Goal: Information Seeking & Learning: Find contact information

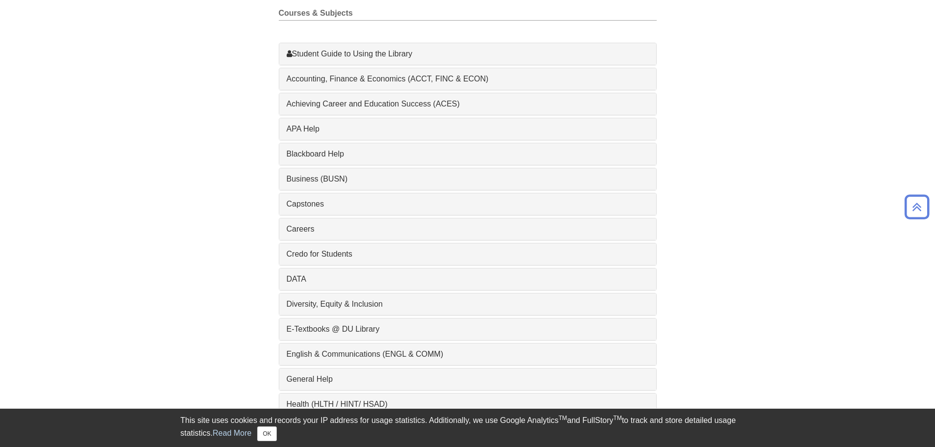
scroll to position [294, 0]
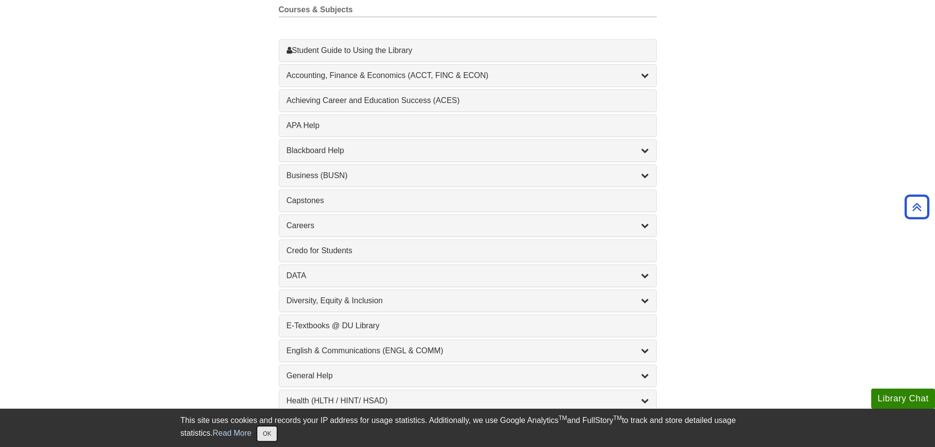
click at [273, 435] on button "OK" at bounding box center [266, 433] width 19 height 15
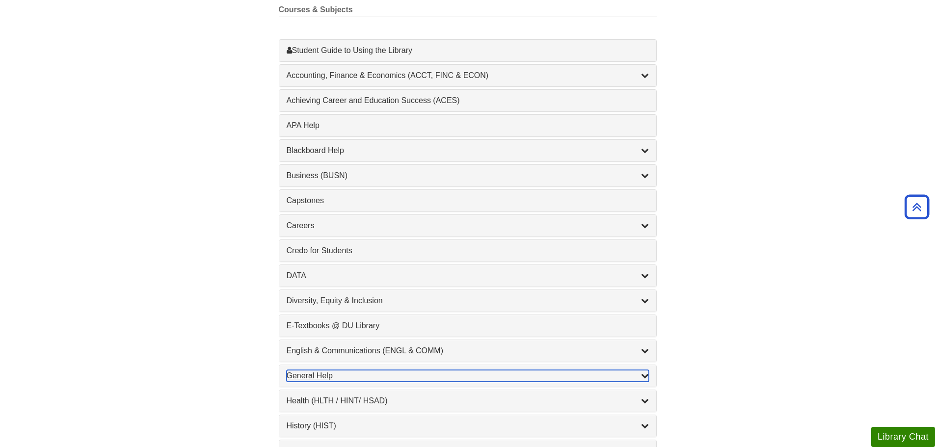
click at [332, 375] on div "General Help , 16 guides" at bounding box center [468, 376] width 362 height 12
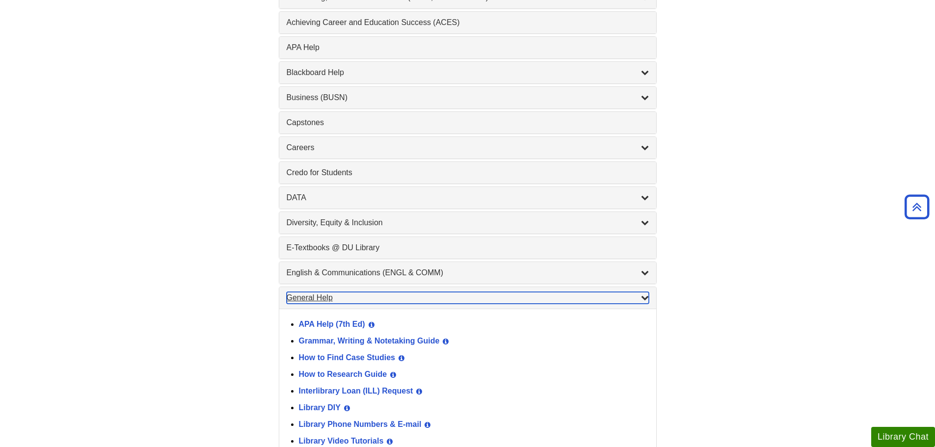
scroll to position [442, 0]
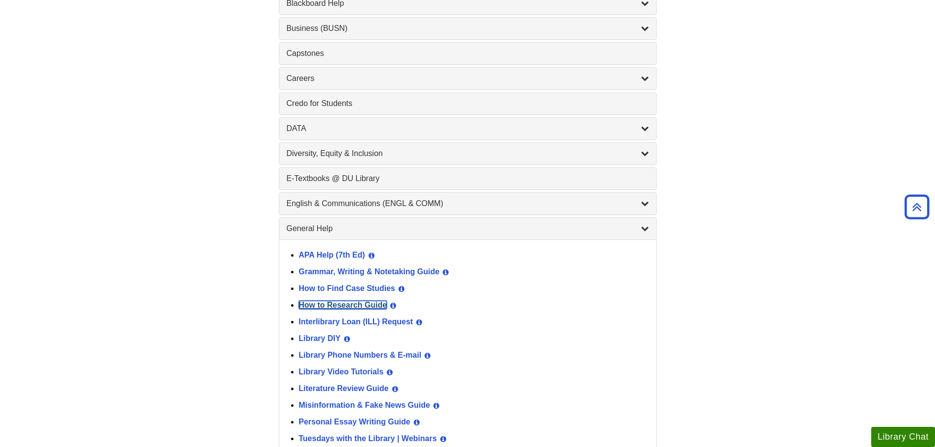
click at [374, 305] on link "How to Research Guide" at bounding box center [343, 305] width 88 height 8
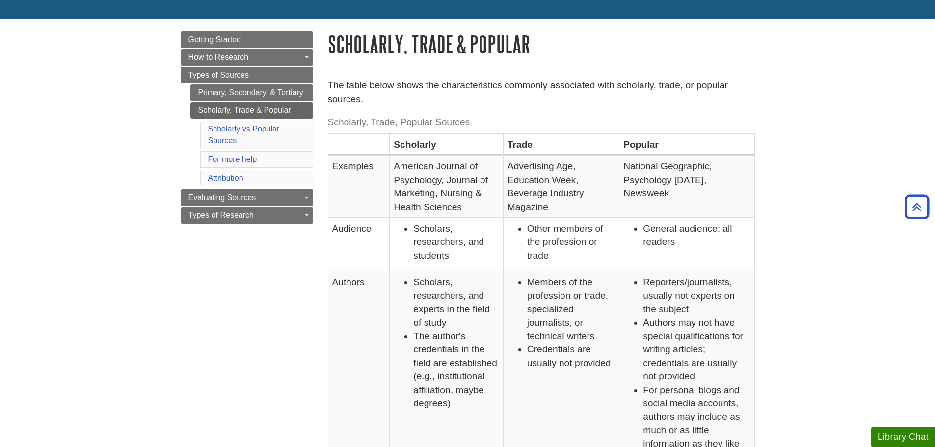
scroll to position [49, 0]
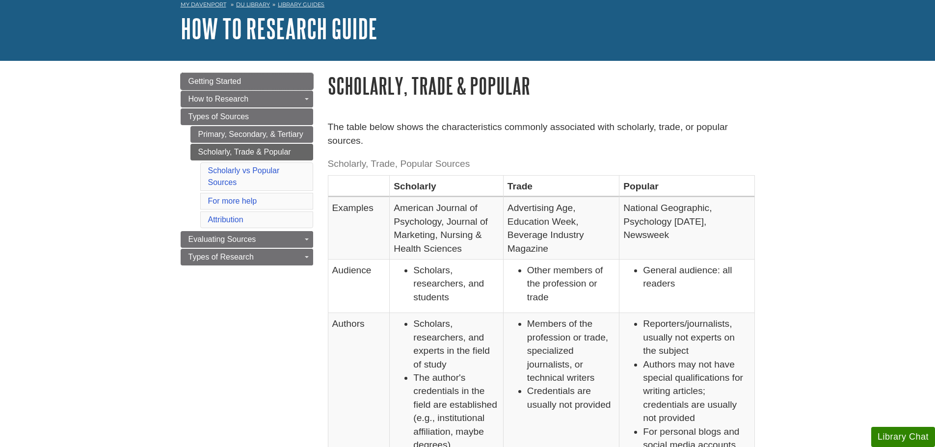
drag, startPoint x: 217, startPoint y: 74, endPoint x: 298, endPoint y: 67, distance: 80.8
click at [217, 74] on link "Getting Started" at bounding box center [247, 81] width 132 height 17
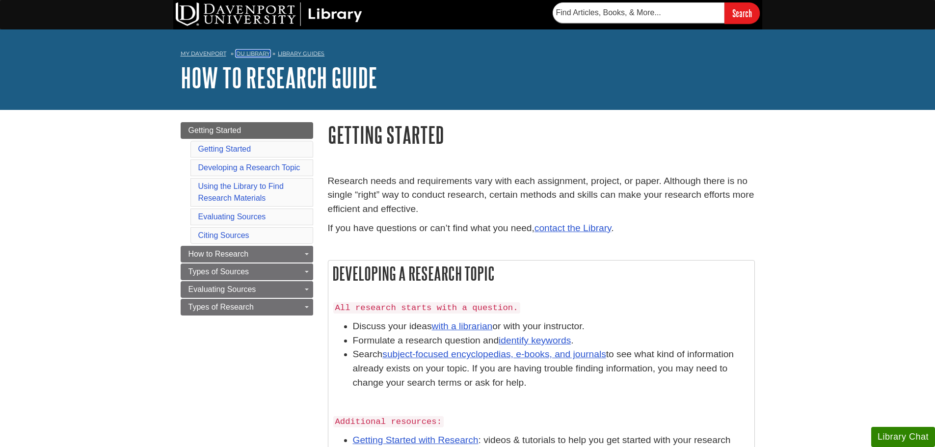
drag, startPoint x: 246, startPoint y: 51, endPoint x: 262, endPoint y: 49, distance: 15.8
click at [246, 51] on link "DU Library" at bounding box center [253, 53] width 34 height 7
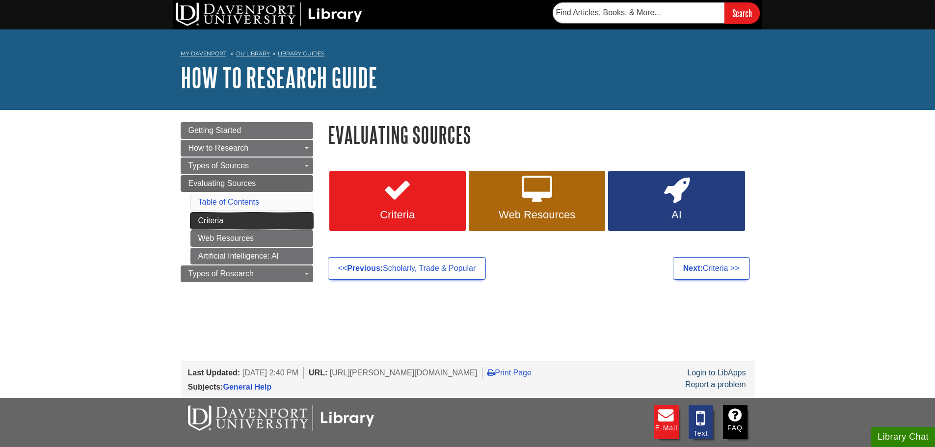
click at [210, 215] on link "Criteria" at bounding box center [251, 220] width 123 height 17
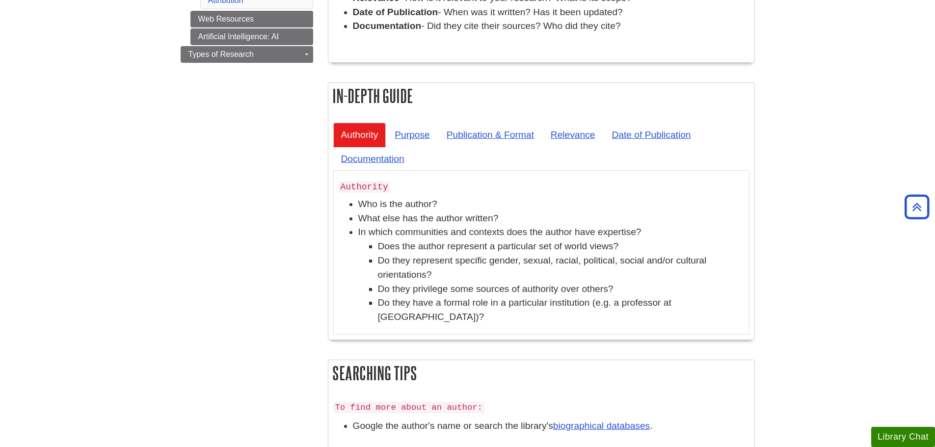
scroll to position [294, 0]
click at [400, 135] on link "Purpose" at bounding box center [412, 134] width 51 height 24
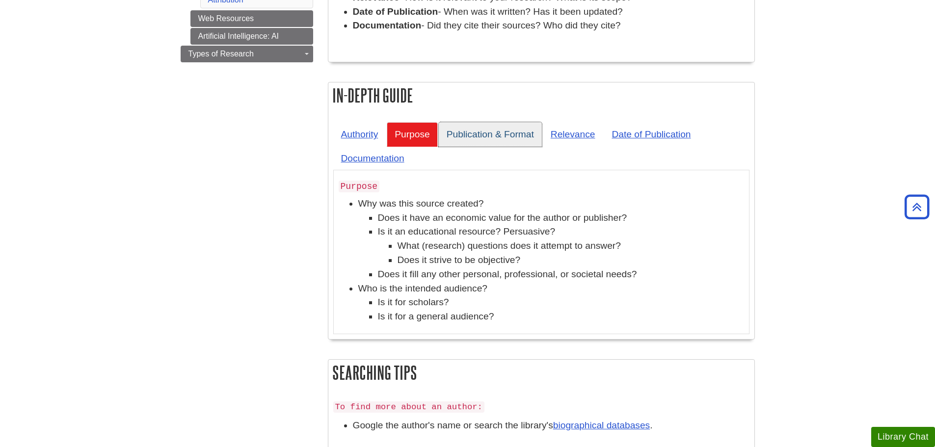
click at [490, 133] on link "Publication & Format" at bounding box center [490, 134] width 103 height 24
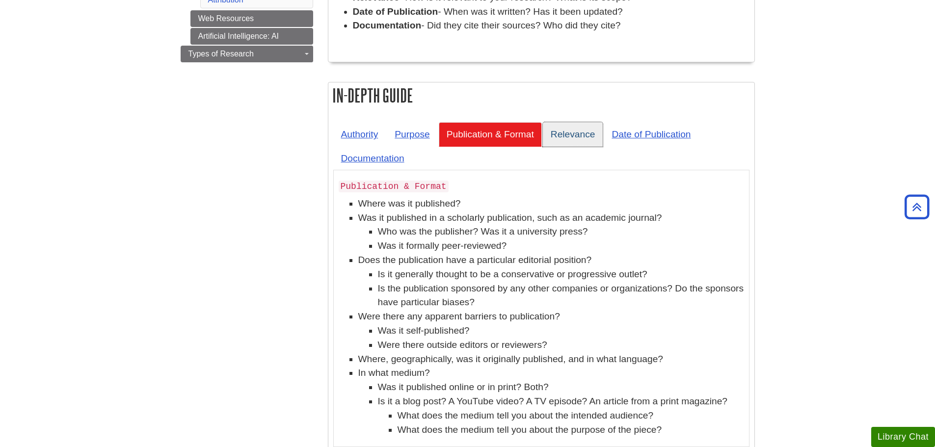
click at [568, 128] on link "Relevance" at bounding box center [573, 134] width 60 height 24
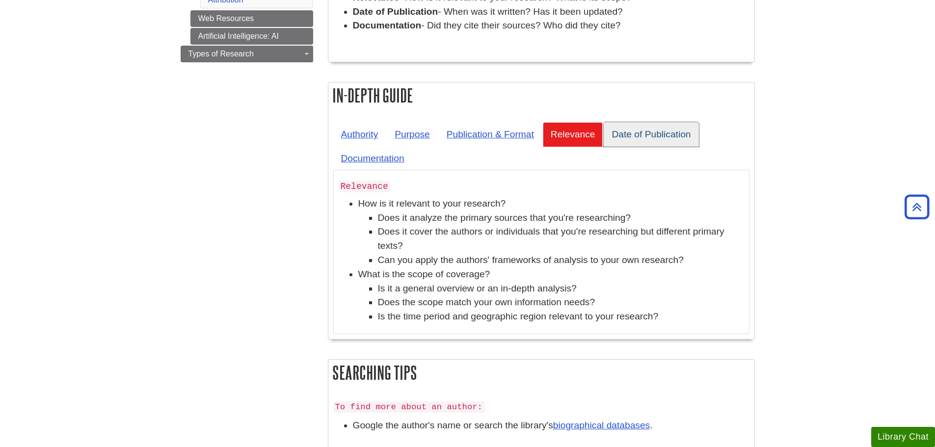
click at [656, 125] on link "Date of Publication" at bounding box center [650, 134] width 95 height 24
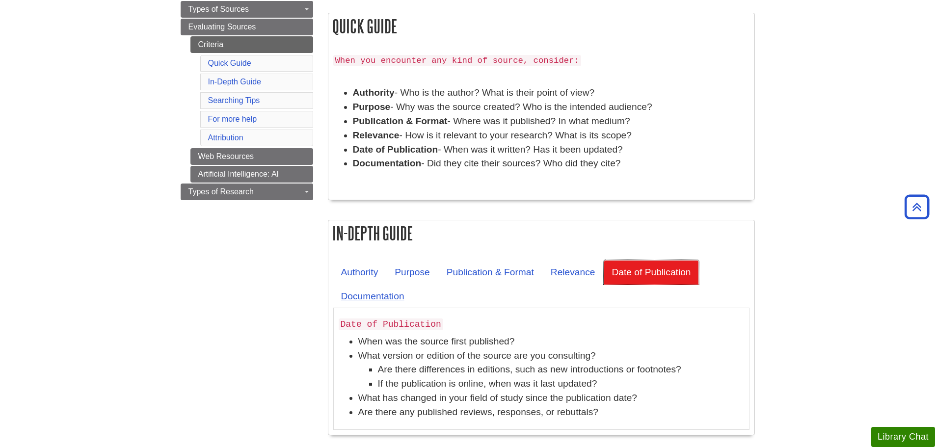
scroll to position [98, 0]
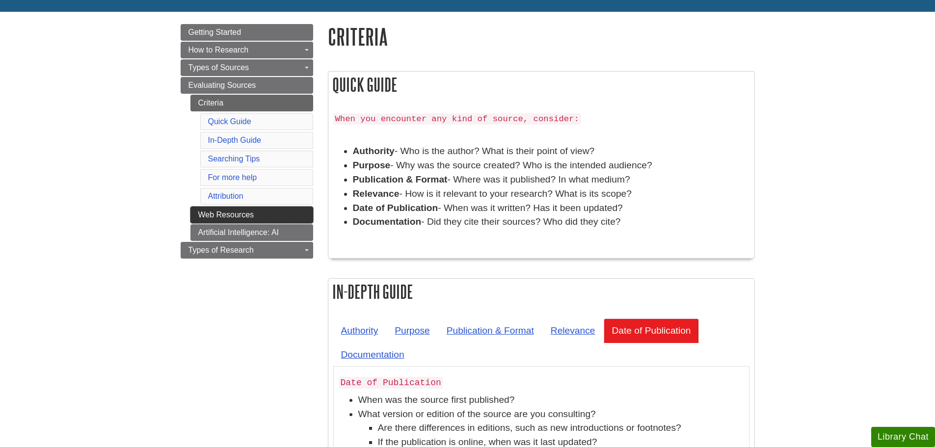
click at [234, 218] on link "Web Resources" at bounding box center [251, 215] width 123 height 17
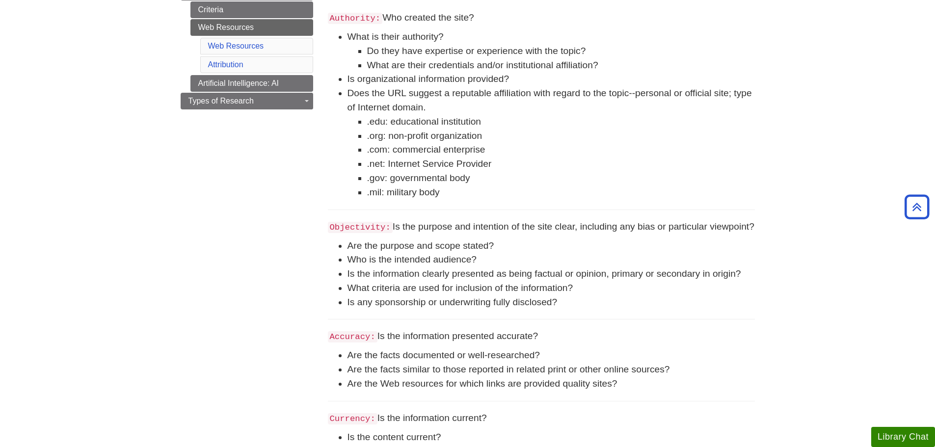
scroll to position [98, 0]
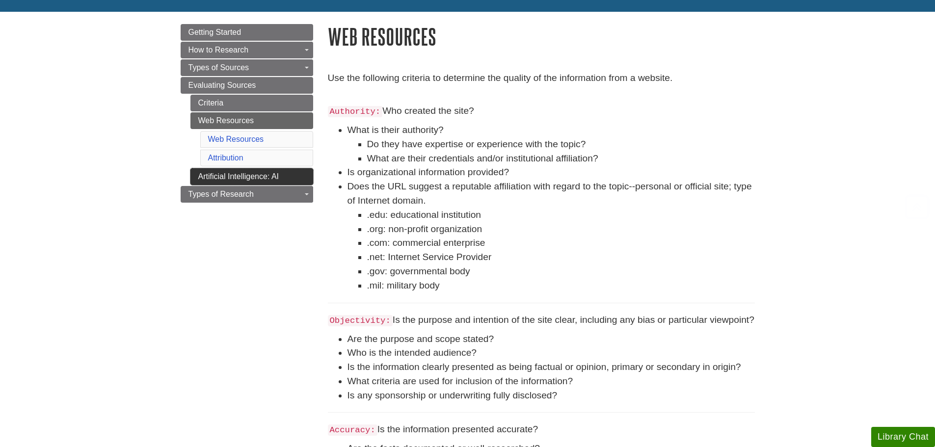
click at [222, 175] on link "Artificial Intelligence: AI" at bounding box center [251, 176] width 123 height 17
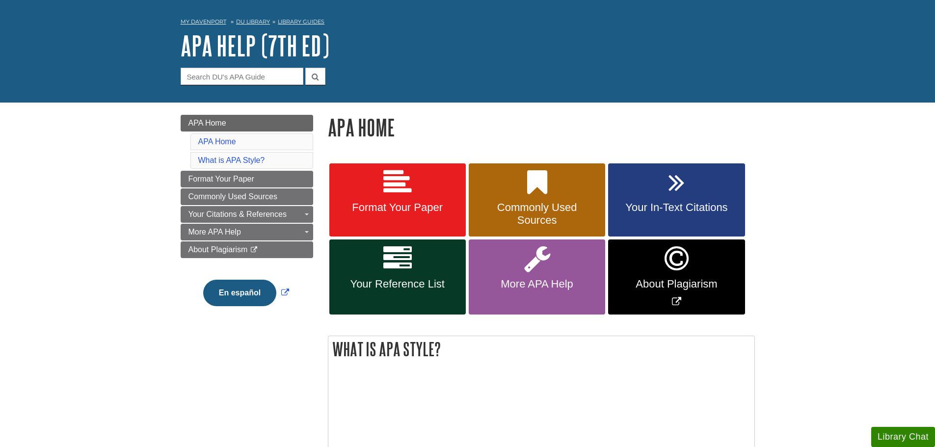
scroll to position [49, 0]
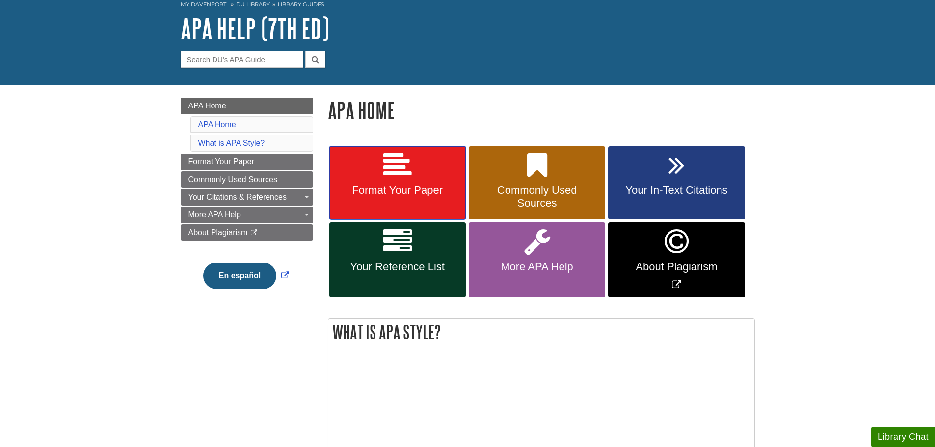
click at [425, 185] on span "Format Your Paper" at bounding box center [398, 190] width 122 height 13
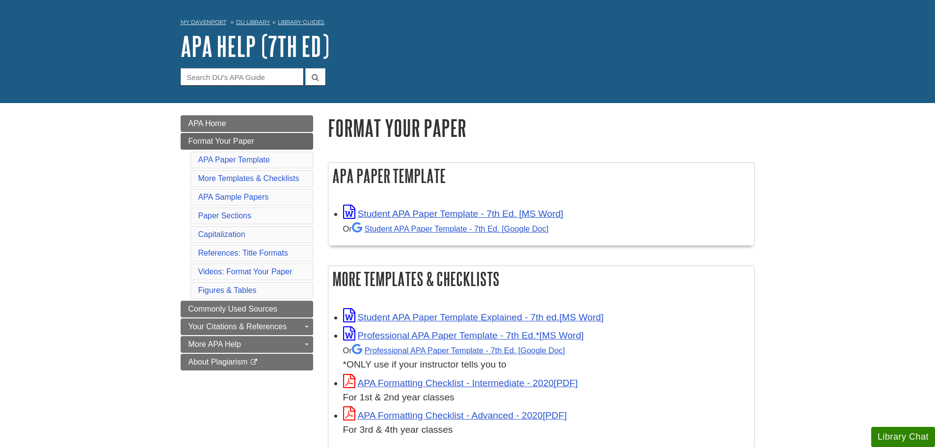
scroll to position [49, 0]
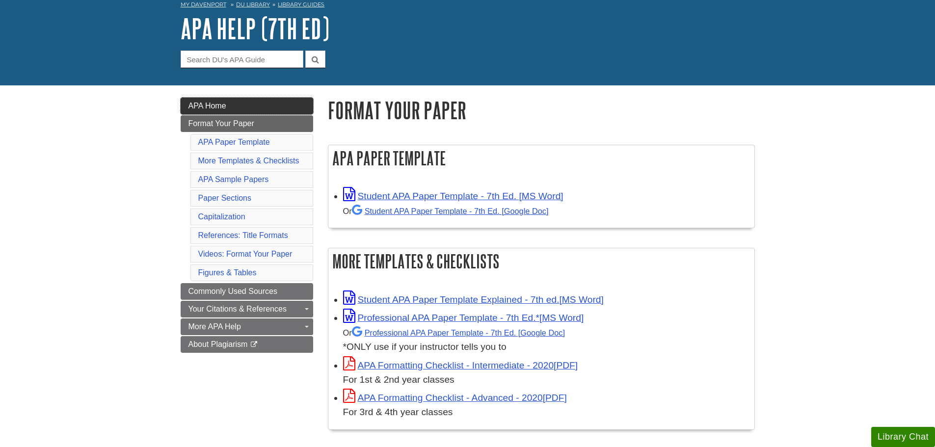
click at [291, 110] on link "APA Home" at bounding box center [247, 106] width 132 height 17
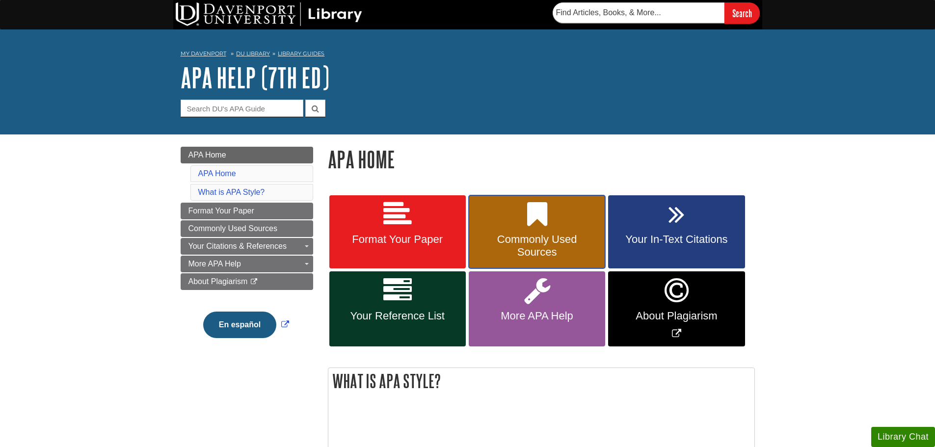
click at [490, 223] on link "Commonly Used Sources" at bounding box center [537, 232] width 136 height 74
click at [672, 216] on icon at bounding box center [676, 214] width 16 height 28
click at [420, 296] on link "Your Reference List" at bounding box center [397, 308] width 136 height 75
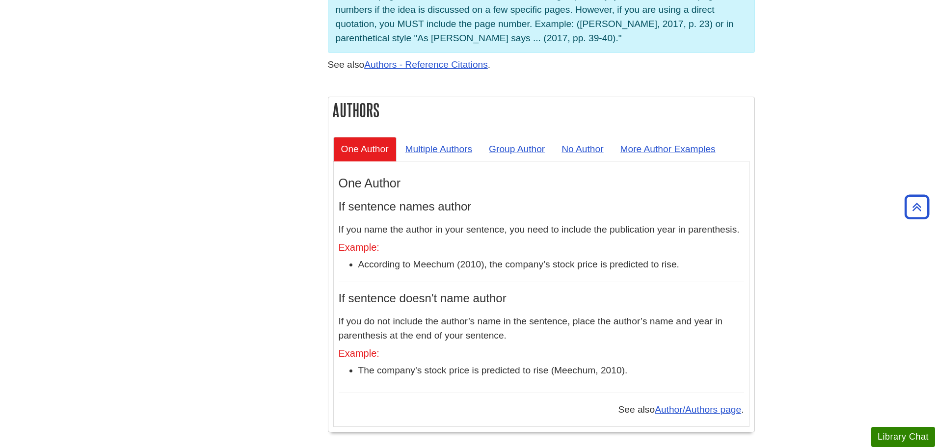
scroll to position [834, 0]
click at [417, 136] on link "Multiple Authors" at bounding box center [438, 148] width 83 height 24
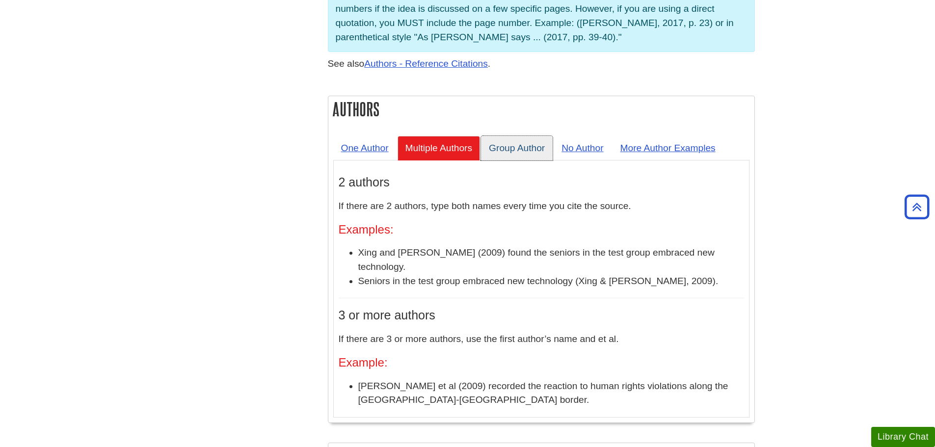
click at [502, 136] on link "Group Author" at bounding box center [517, 148] width 72 height 24
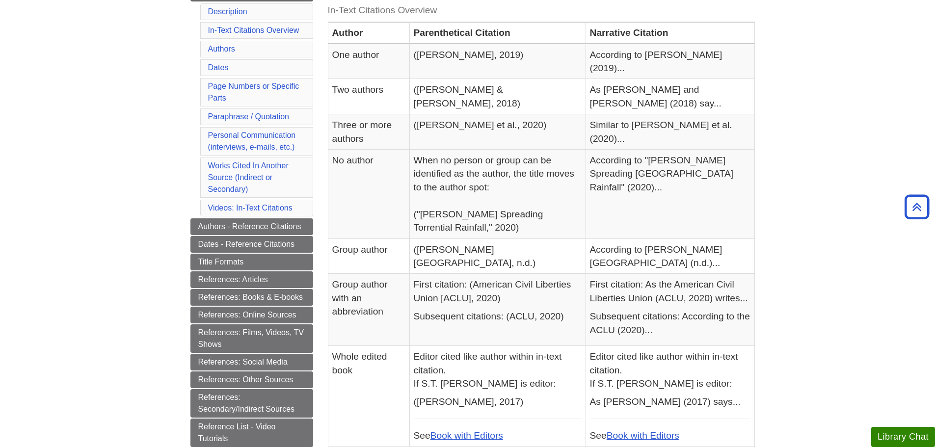
scroll to position [147, 0]
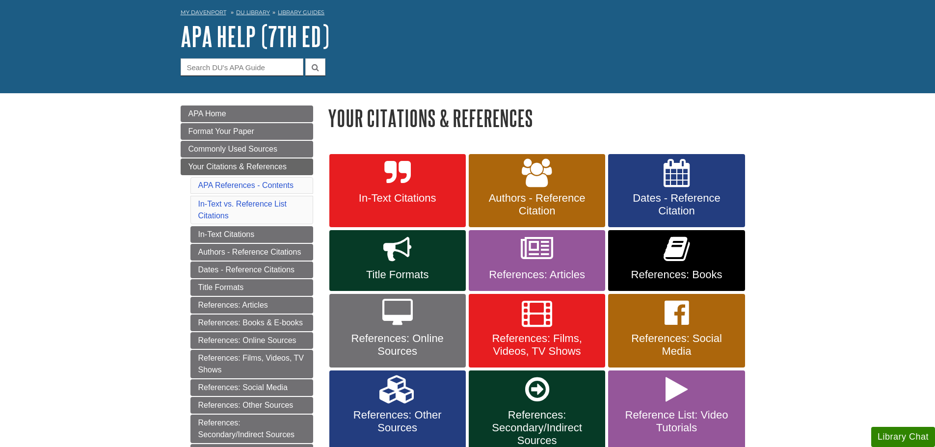
scroll to position [98, 0]
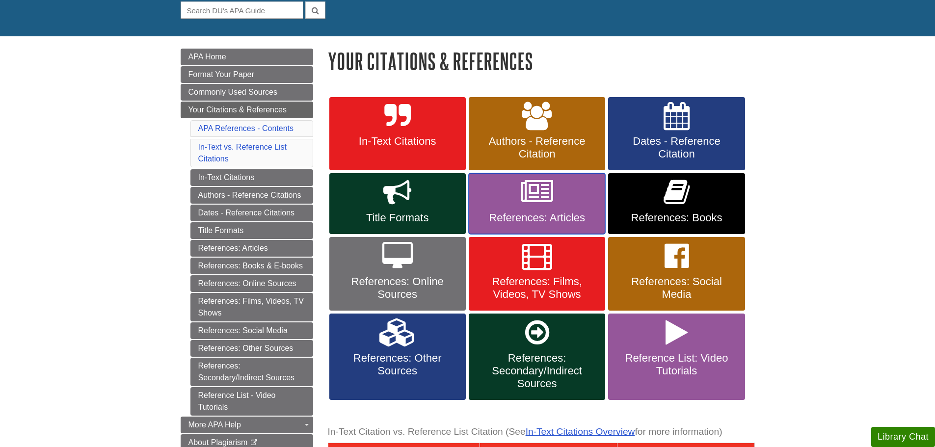
click at [519, 217] on span "References: Articles" at bounding box center [537, 217] width 122 height 13
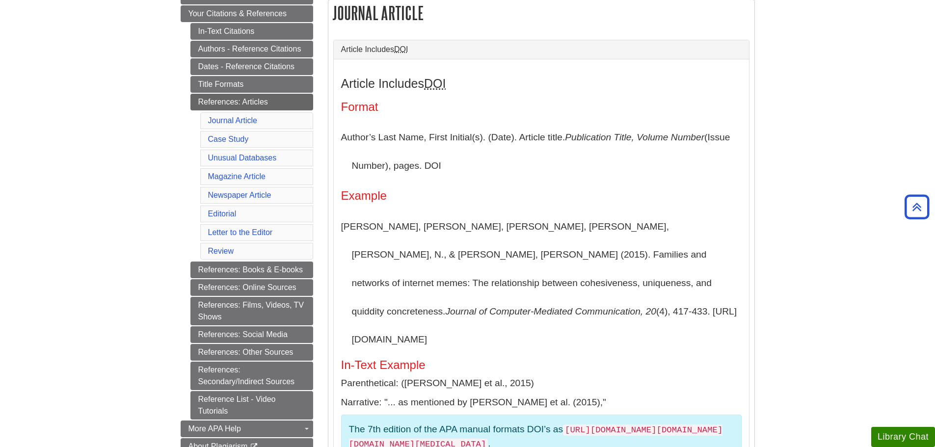
scroll to position [245, 0]
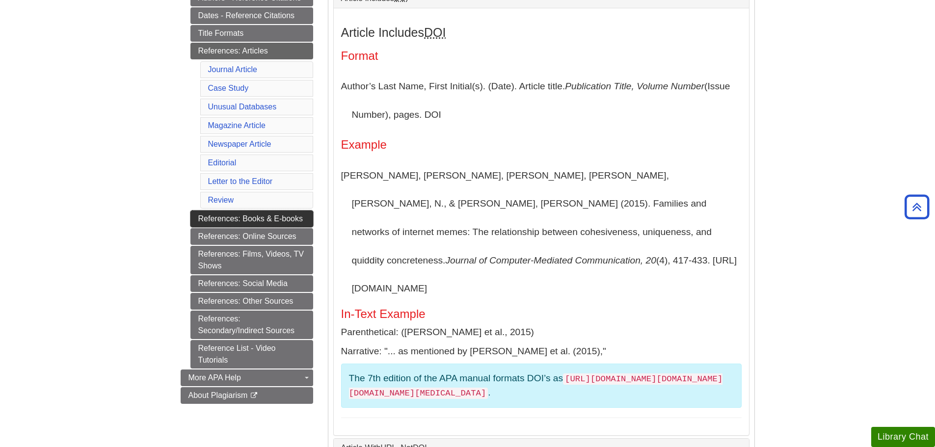
click at [234, 221] on link "References: Books & E-books" at bounding box center [251, 218] width 123 height 17
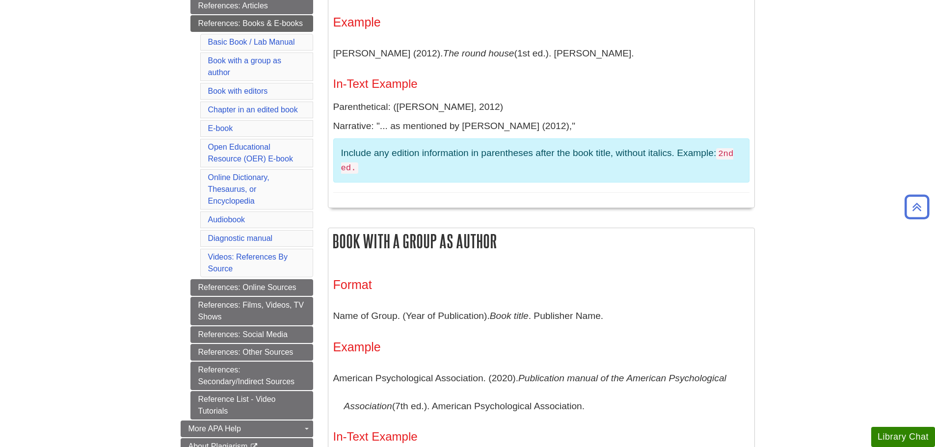
scroll to position [294, 0]
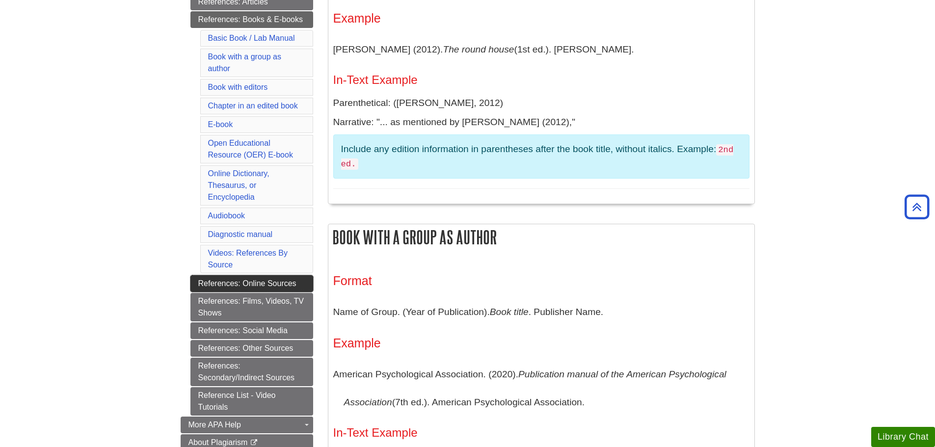
click at [226, 277] on link "References: Online Sources" at bounding box center [251, 283] width 123 height 17
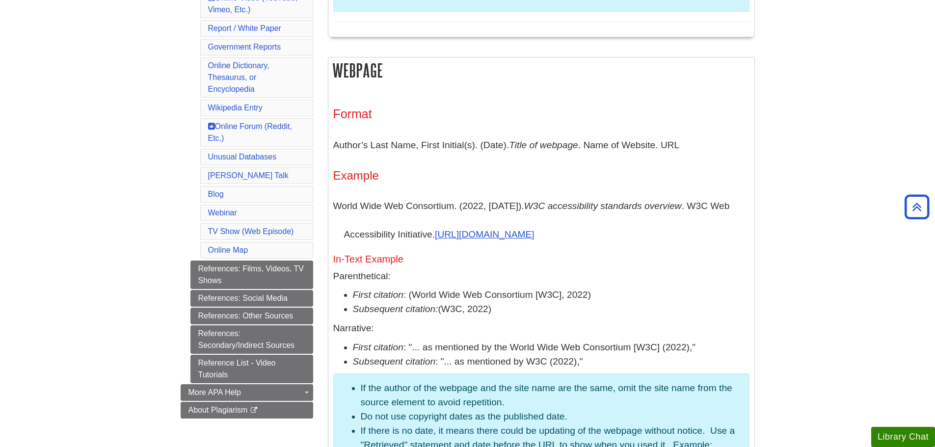
scroll to position [491, 0]
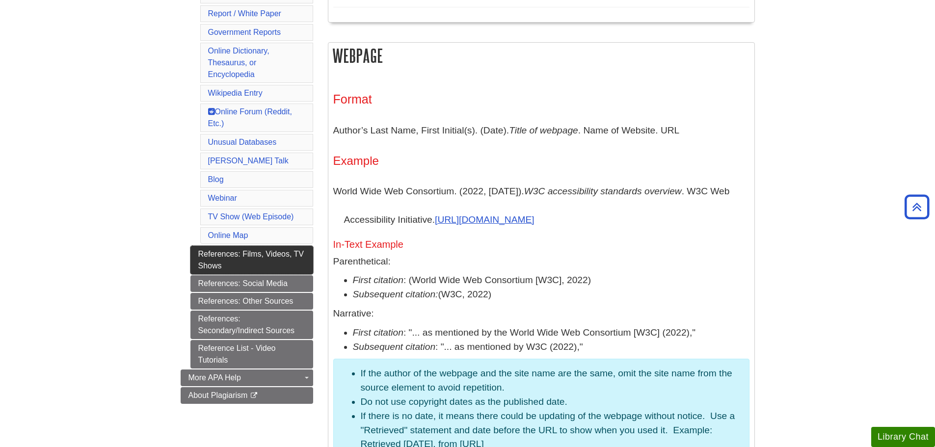
click at [204, 262] on link "References: Films, Videos, TV Shows" at bounding box center [251, 260] width 123 height 28
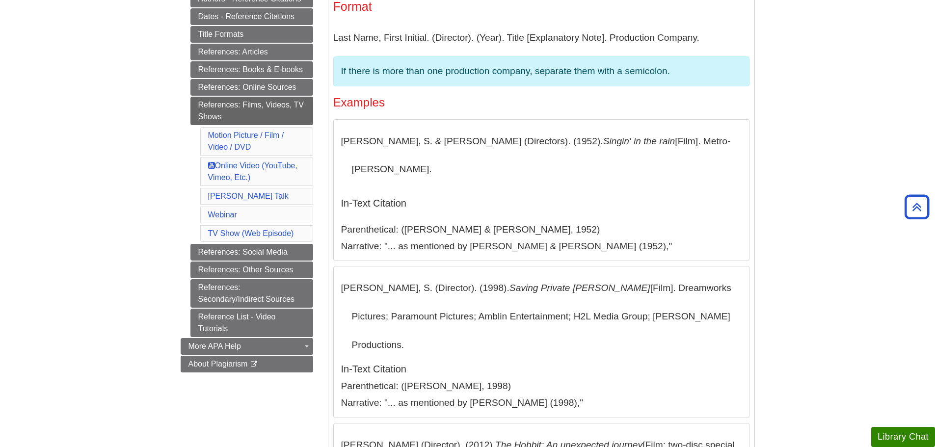
scroll to position [245, 0]
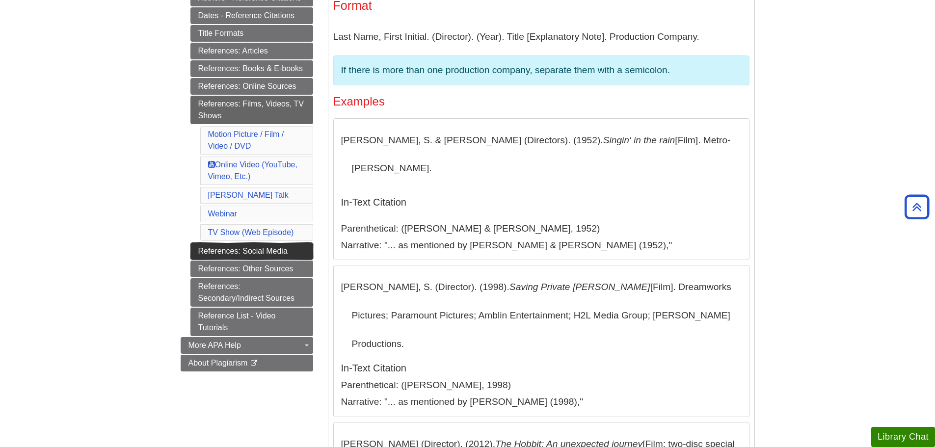
click at [197, 252] on link "References: Social Media" at bounding box center [251, 251] width 123 height 17
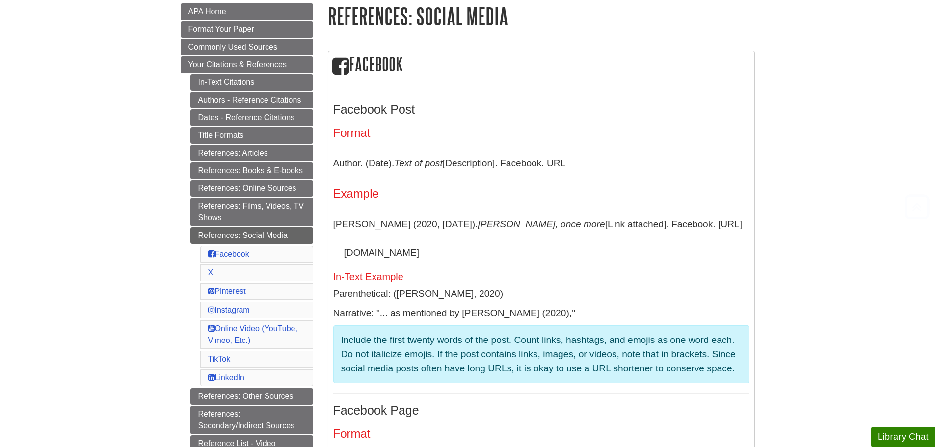
scroll to position [196, 0]
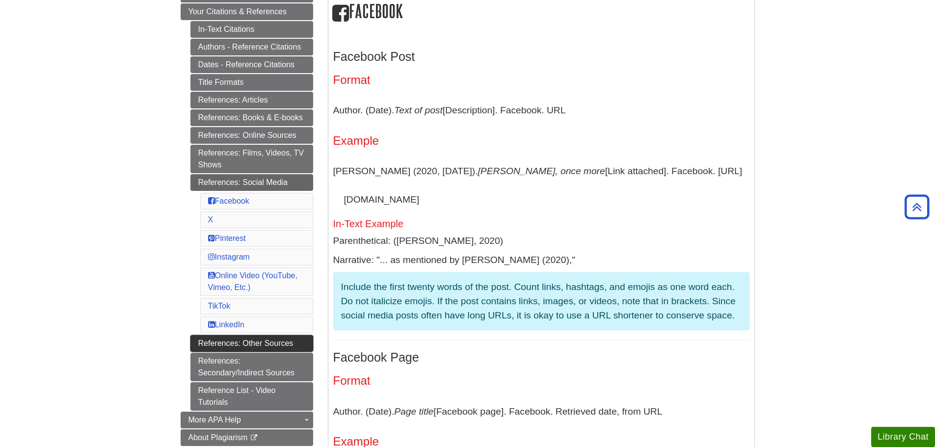
click at [202, 341] on link "References: Other Sources" at bounding box center [251, 343] width 123 height 17
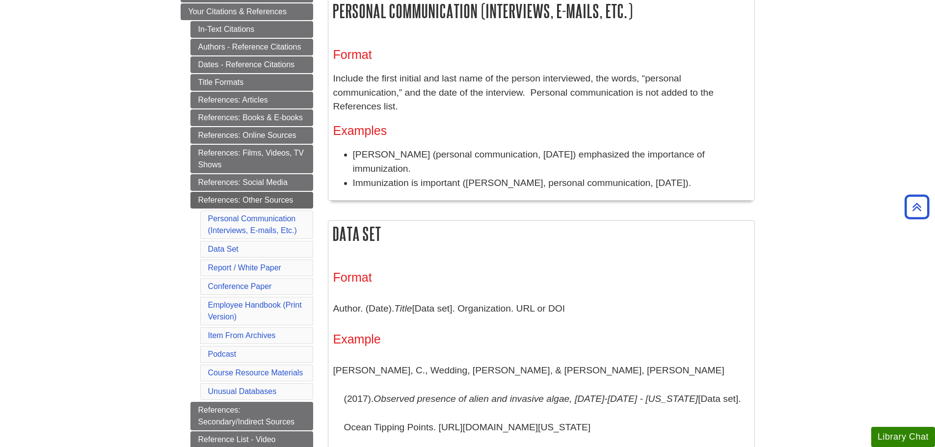
scroll to position [294, 0]
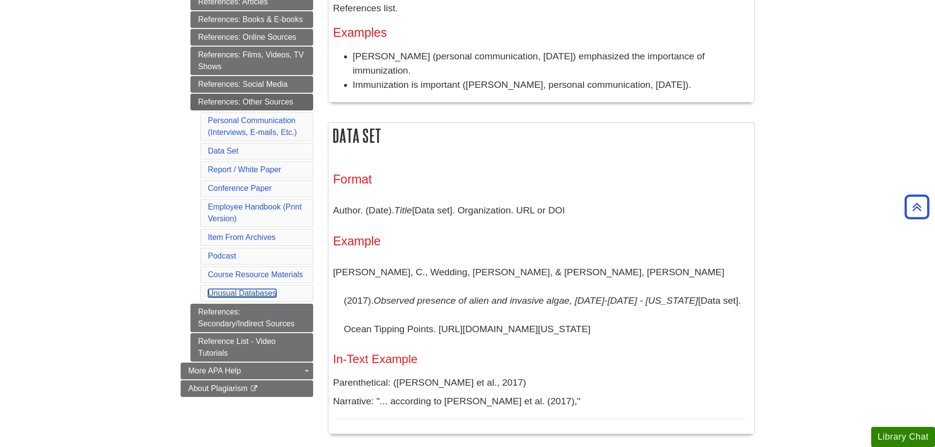
click at [237, 294] on link "Unusual Databases" at bounding box center [242, 293] width 69 height 8
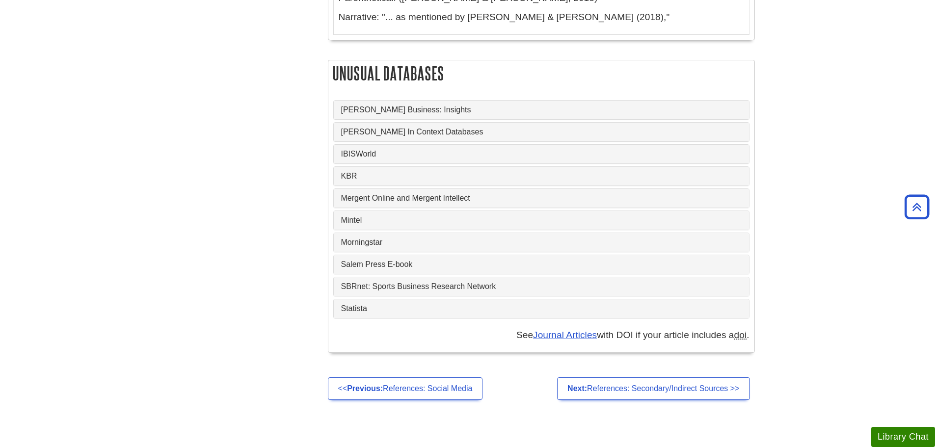
scroll to position [3804, 0]
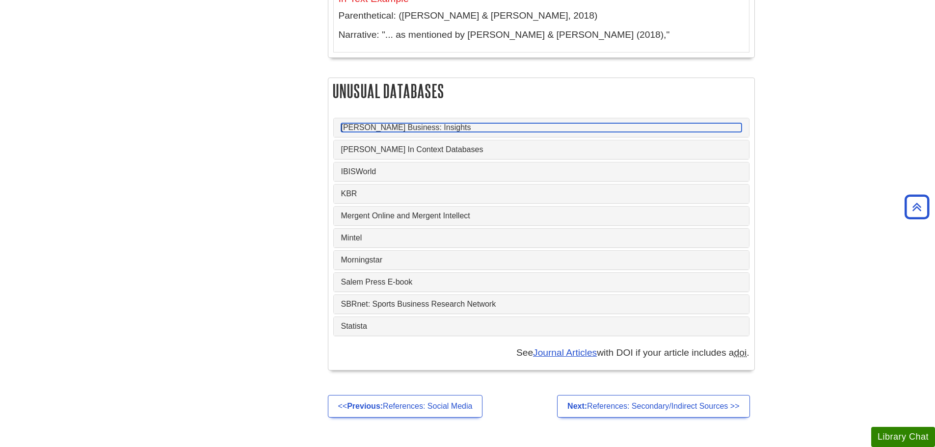
click at [412, 123] on link "Gale Business: Insights" at bounding box center [541, 127] width 400 height 9
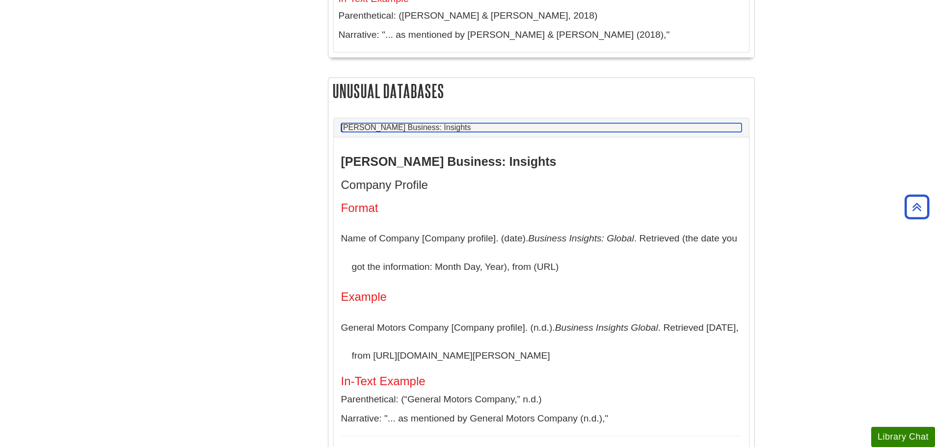
scroll to position [3853, 0]
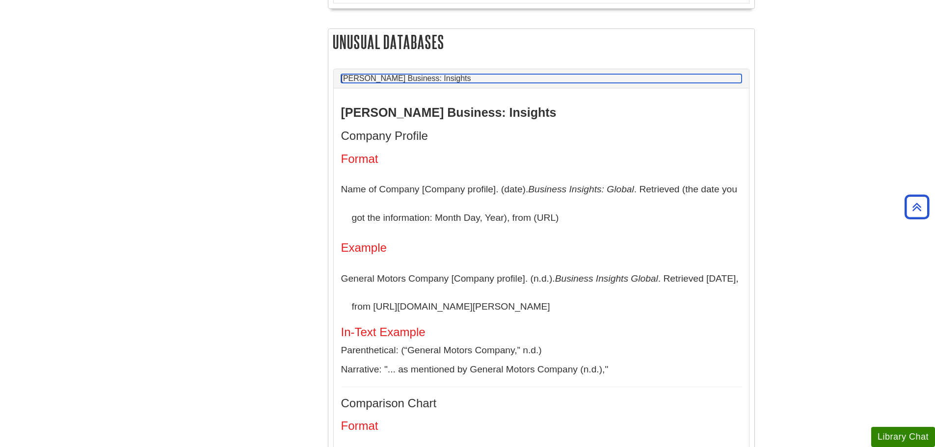
click at [425, 74] on link "Gale Business: Insights" at bounding box center [541, 78] width 400 height 9
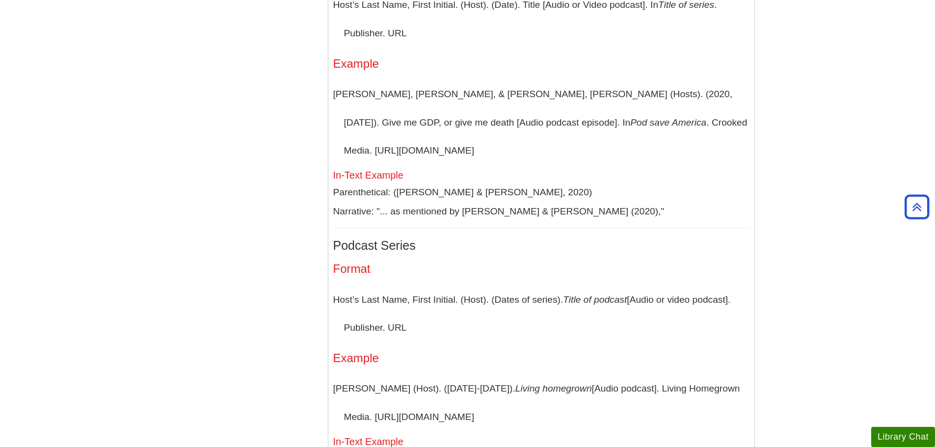
scroll to position [2185, 0]
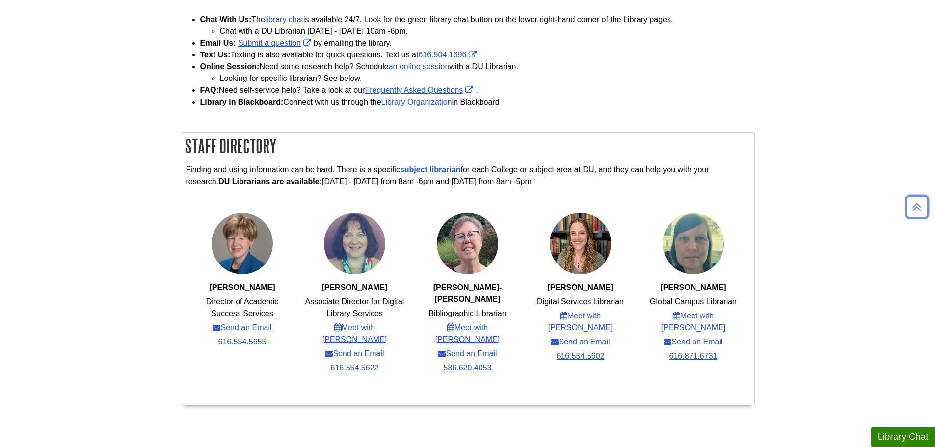
scroll to position [245, 0]
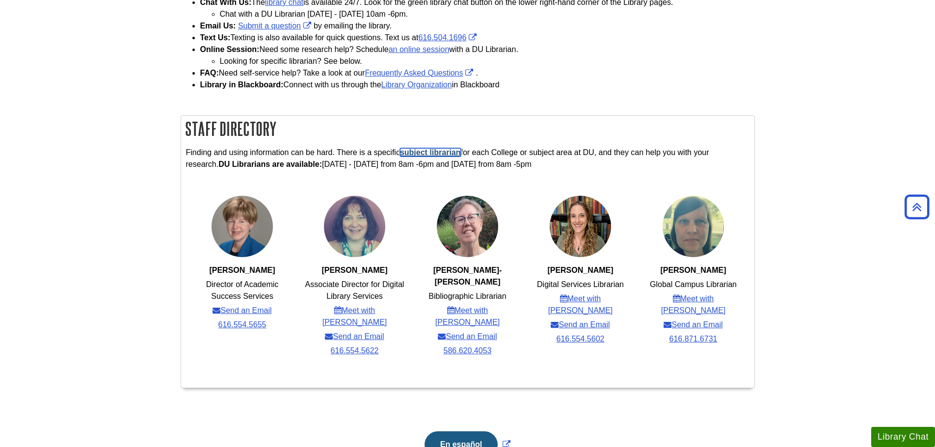
click at [448, 152] on link "subject librarian" at bounding box center [430, 152] width 61 height 8
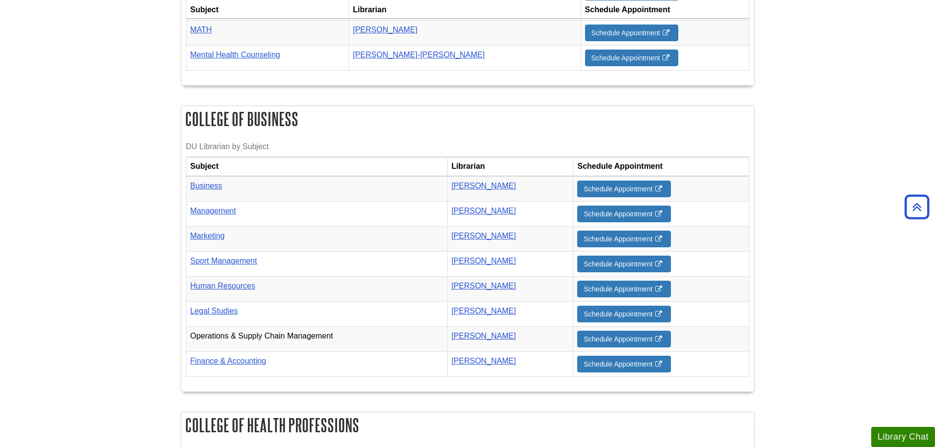
scroll to position [679, 0]
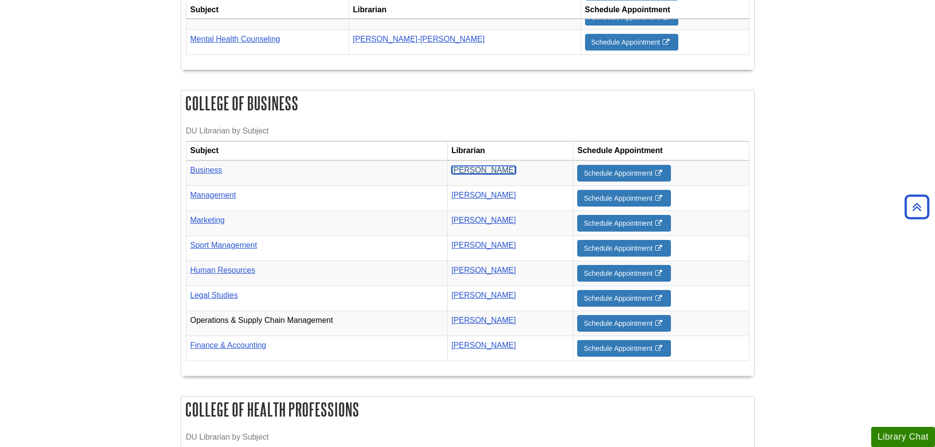
click at [503, 166] on link "[PERSON_NAME]" at bounding box center [483, 170] width 65 height 8
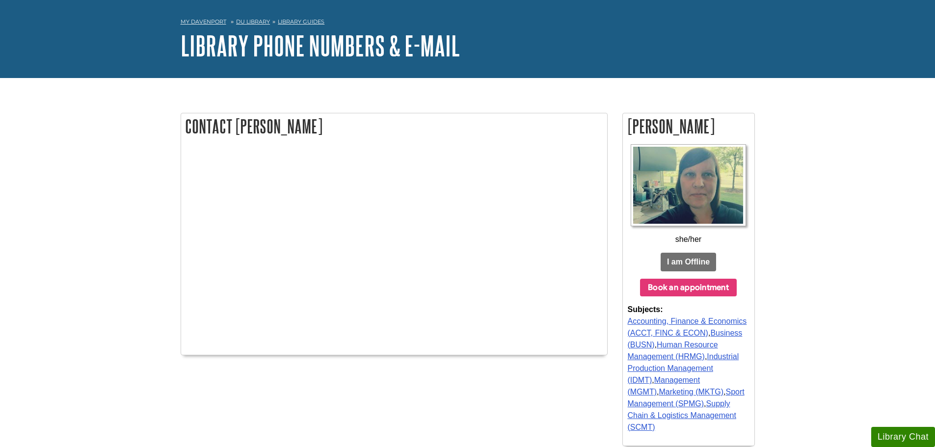
scroll to position [49, 0]
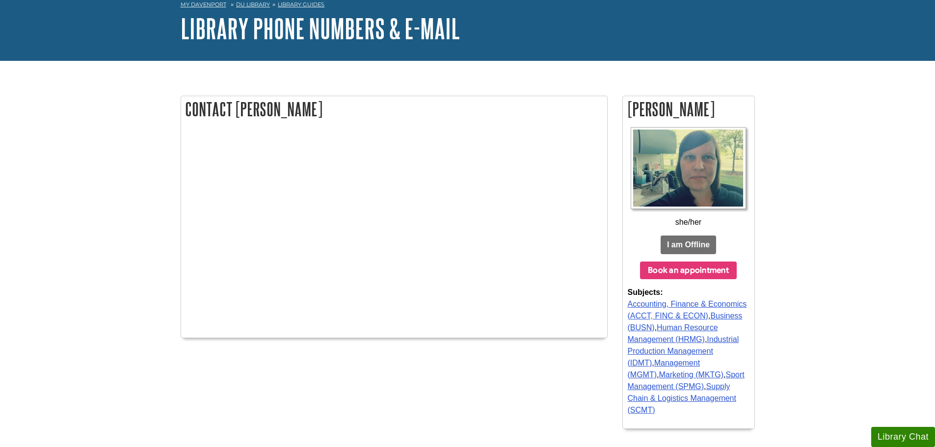
click at [687, 268] on button "Book an appointment" at bounding box center [688, 271] width 97 height 18
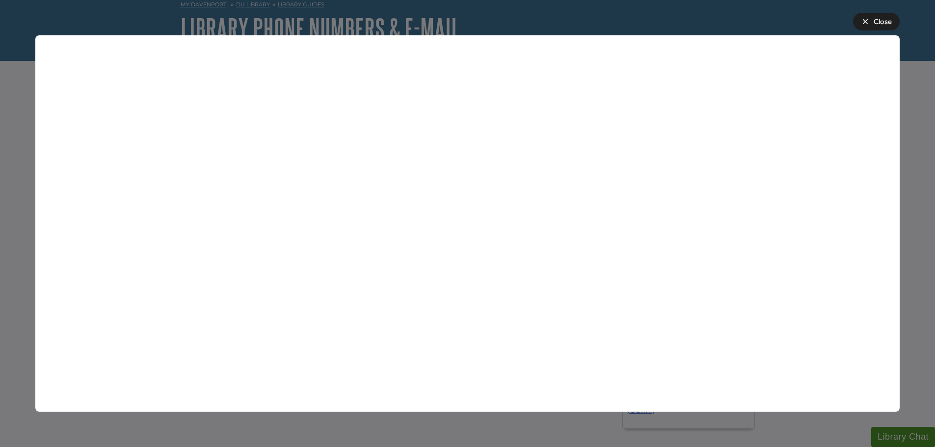
click at [877, 20] on div "Close" at bounding box center [882, 22] width 18 height 10
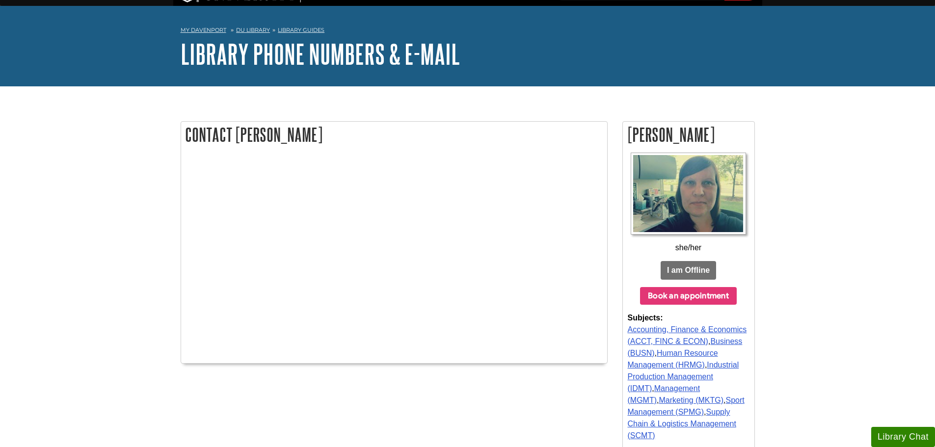
scroll to position [0, 0]
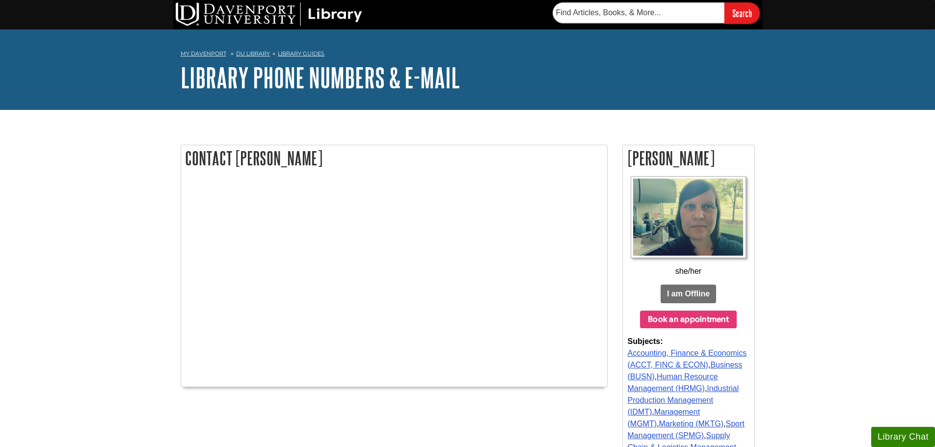
drag, startPoint x: 5, startPoint y: 11, endPoint x: 9, endPoint y: 0, distance: 11.9
click at [5, 11] on div "Search" at bounding box center [467, 14] width 935 height 29
